Goal: Task Accomplishment & Management: Complete application form

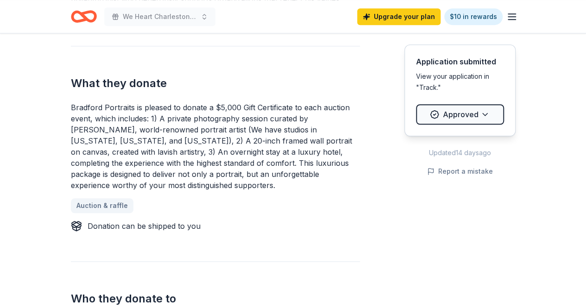
scroll to position [374, 0]
drag, startPoint x: 159, startPoint y: 116, endPoint x: 182, endPoint y: 160, distance: 48.9
click at [182, 160] on div "Bradford Portraits is pleased to donate a $5,000 Gift Certificate to each aucti…" at bounding box center [215, 145] width 289 height 89
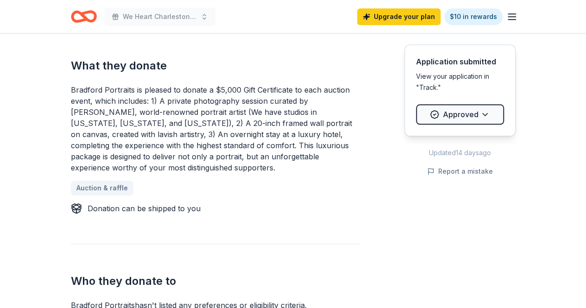
scroll to position [379, 0]
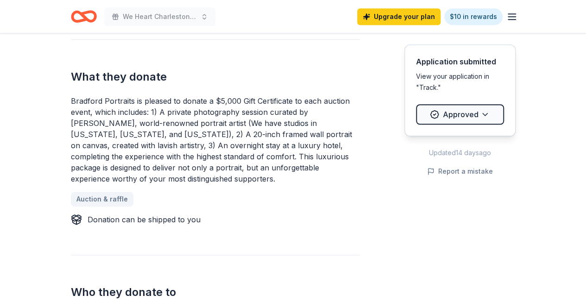
drag, startPoint x: 143, startPoint y: 178, endPoint x: 153, endPoint y: 99, distance: 80.4
click at [153, 99] on div "Bradford Portraits is pleased to donate a $5,000 Gift Certificate to each aucti…" at bounding box center [215, 139] width 289 height 89
drag, startPoint x: 156, startPoint y: 107, endPoint x: 208, endPoint y: 153, distance: 70.2
click at [208, 153] on div "Bradford Portraits is pleased to donate a $5,000 Gift Certificate to each aucti…" at bounding box center [215, 139] width 289 height 89
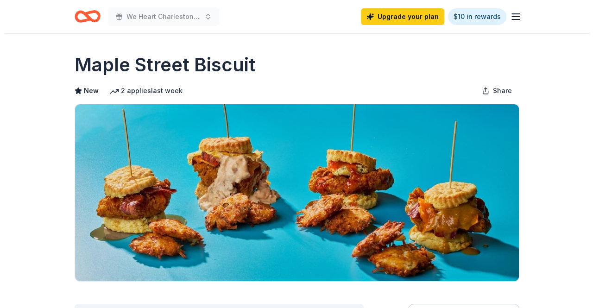
scroll to position [229, 0]
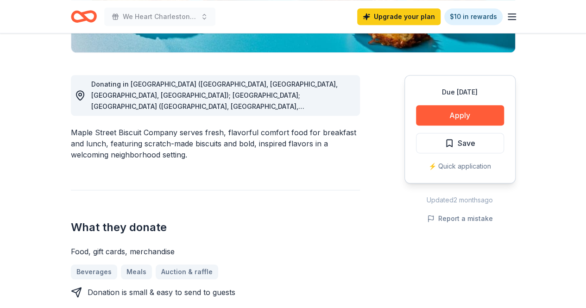
click at [448, 112] on button "Apply" at bounding box center [460, 115] width 88 height 20
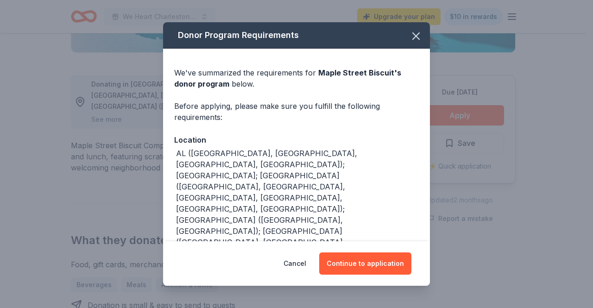
scroll to position [57, 0]
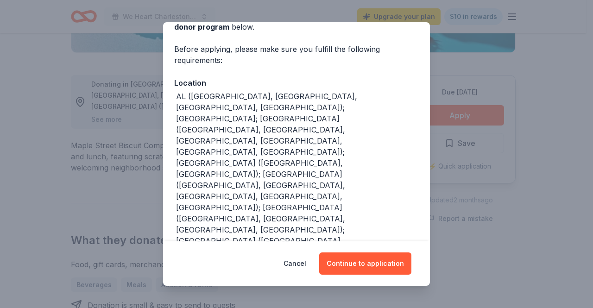
click at [361, 257] on button "Continue to application" at bounding box center [365, 263] width 92 height 22
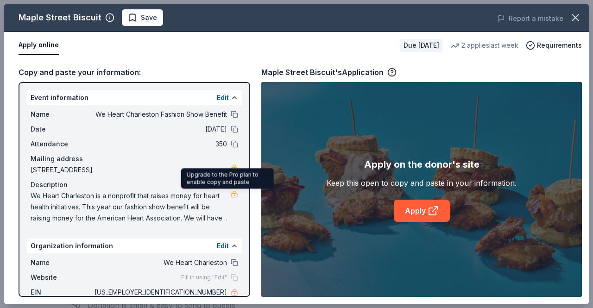
scroll to position [61, 0]
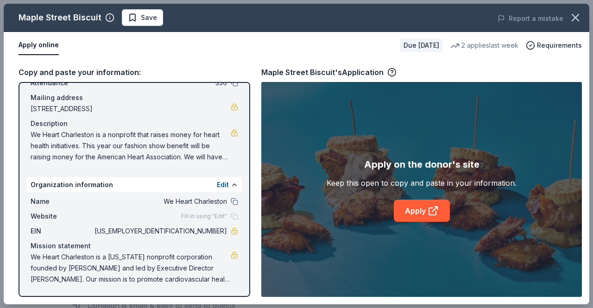
click at [408, 204] on link "Apply" at bounding box center [422, 211] width 56 height 22
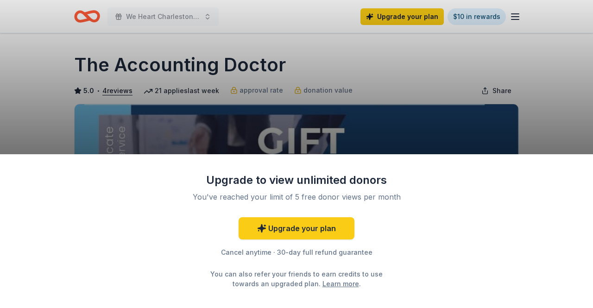
click at [389, 97] on div "Upgrade to view unlimited donors You've reached your limit of 5 free donor view…" at bounding box center [296, 154] width 593 height 308
